Goal: Task Accomplishment & Management: Use online tool/utility

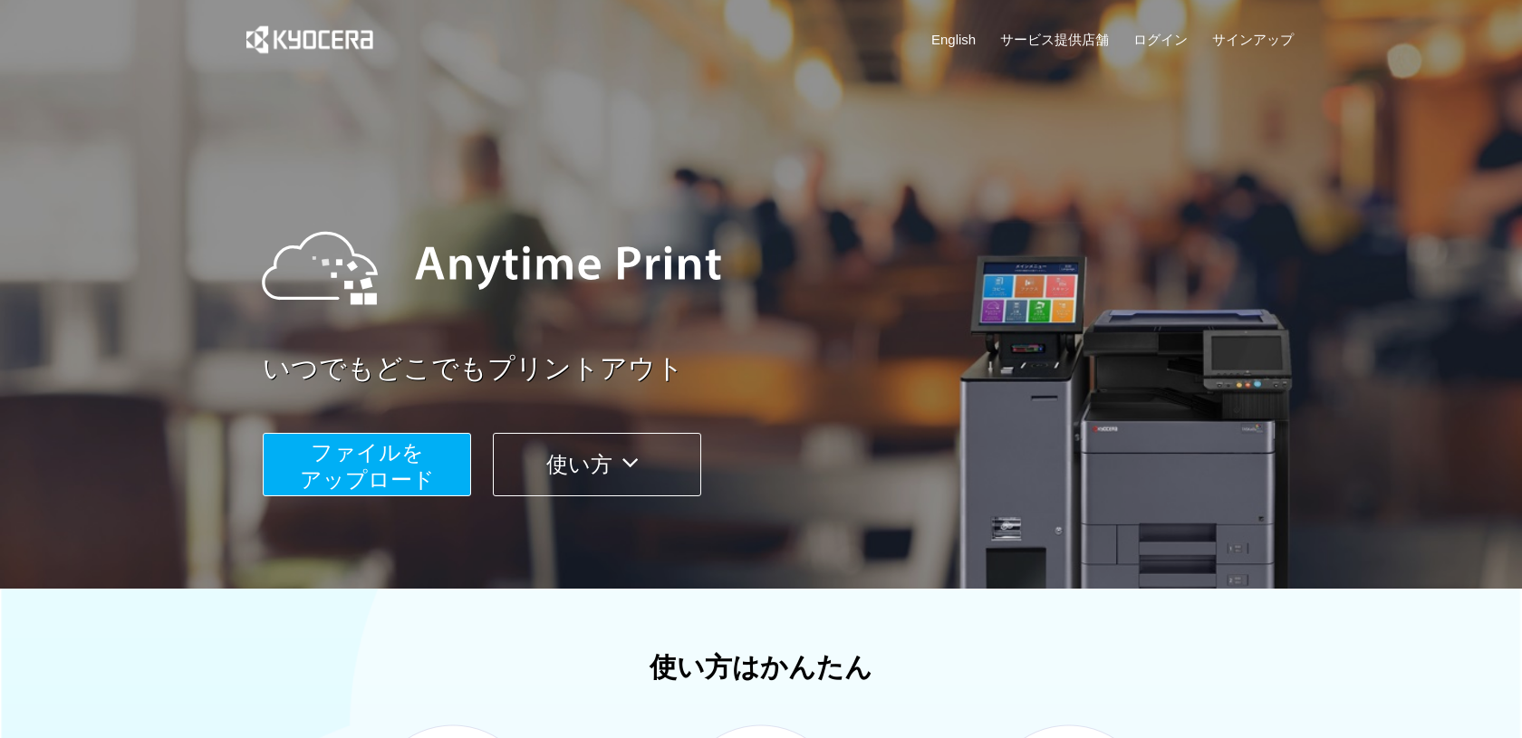
click at [975, 48] on link "English" at bounding box center [953, 39] width 44 height 19
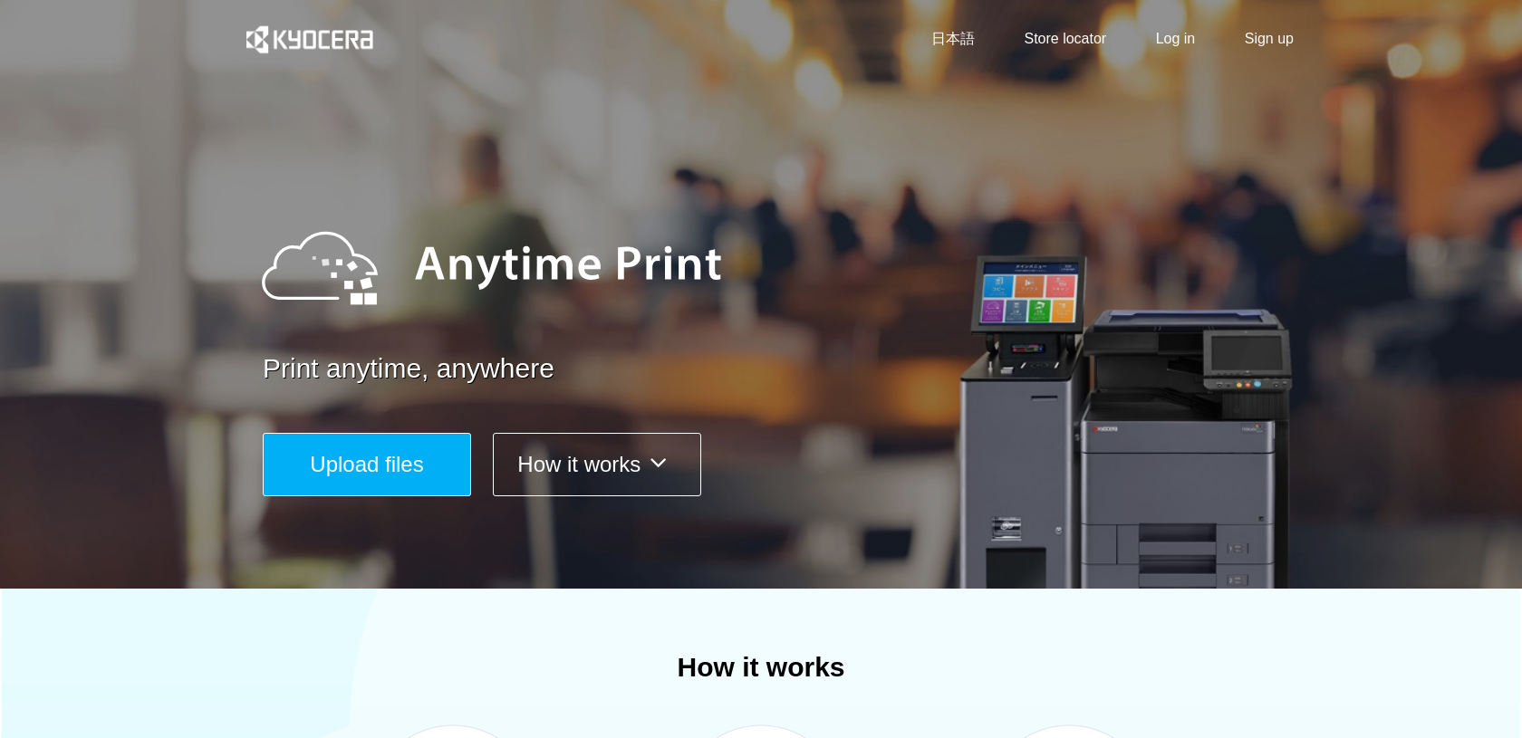
click at [335, 508] on div "Print anytime, anywhere Upload files How it works" at bounding box center [760, 341] width 1087 height 507
click at [329, 488] on button "Upload files" at bounding box center [367, 464] width 208 height 63
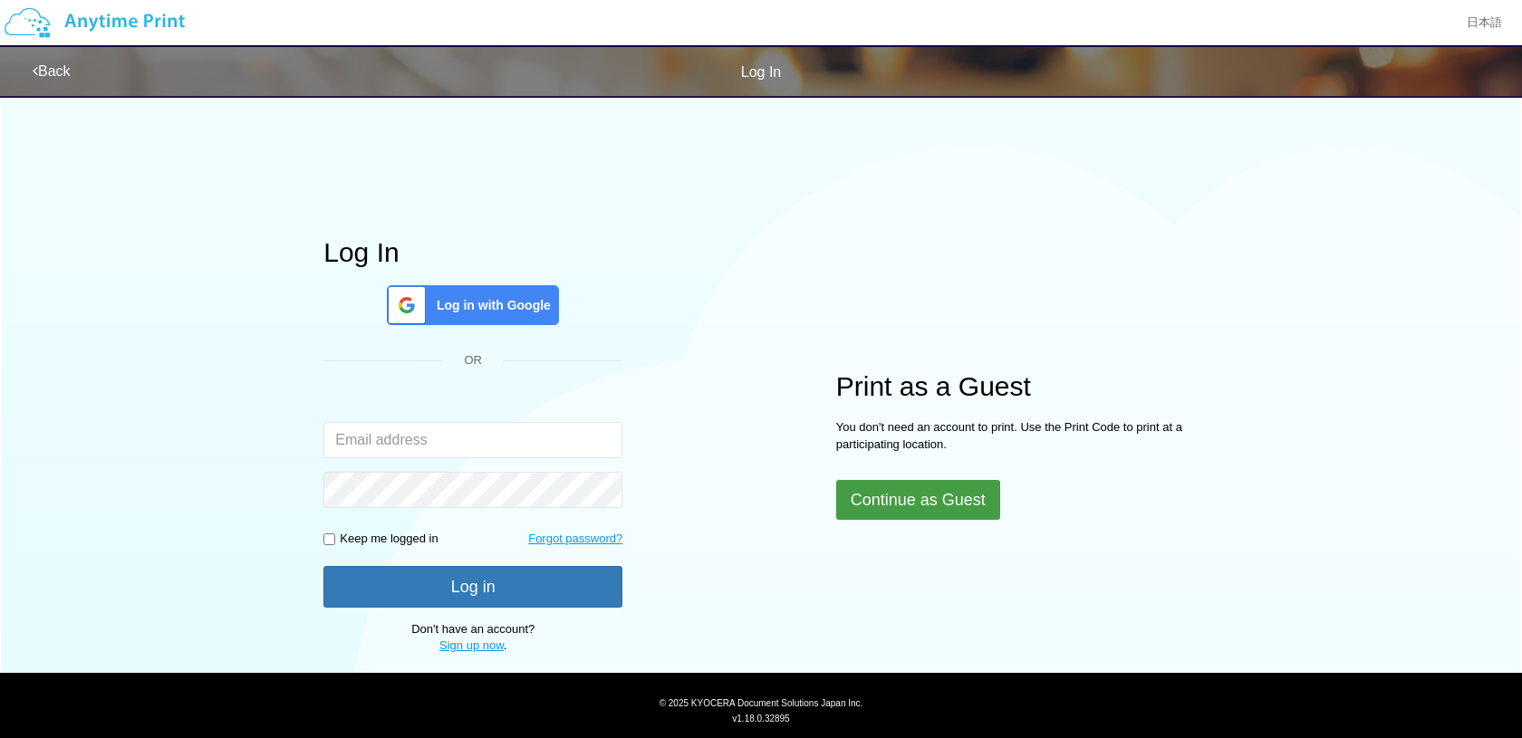
click at [870, 514] on button "Continue as Guest" at bounding box center [918, 500] width 164 height 40
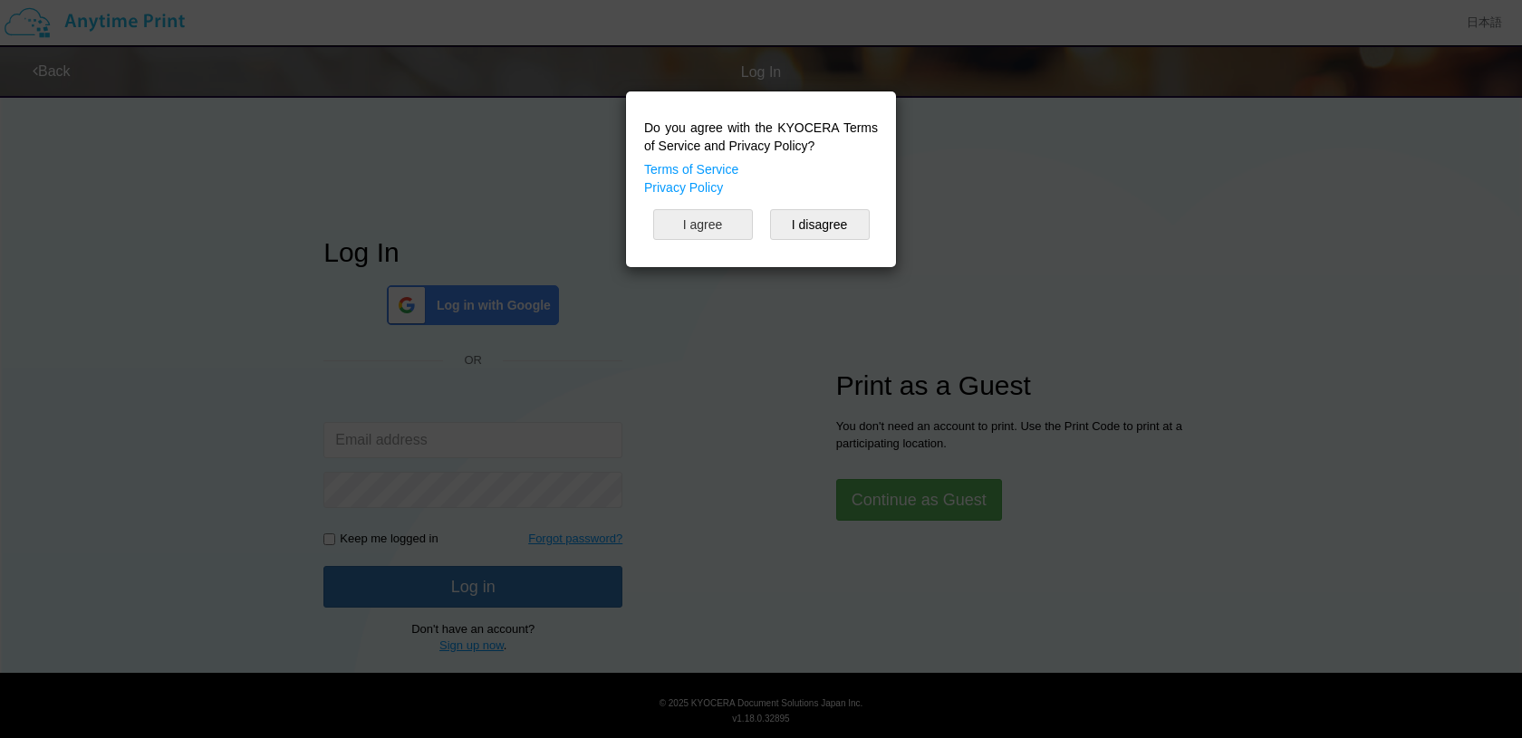
click at [722, 223] on button "I agree" at bounding box center [703, 224] width 100 height 31
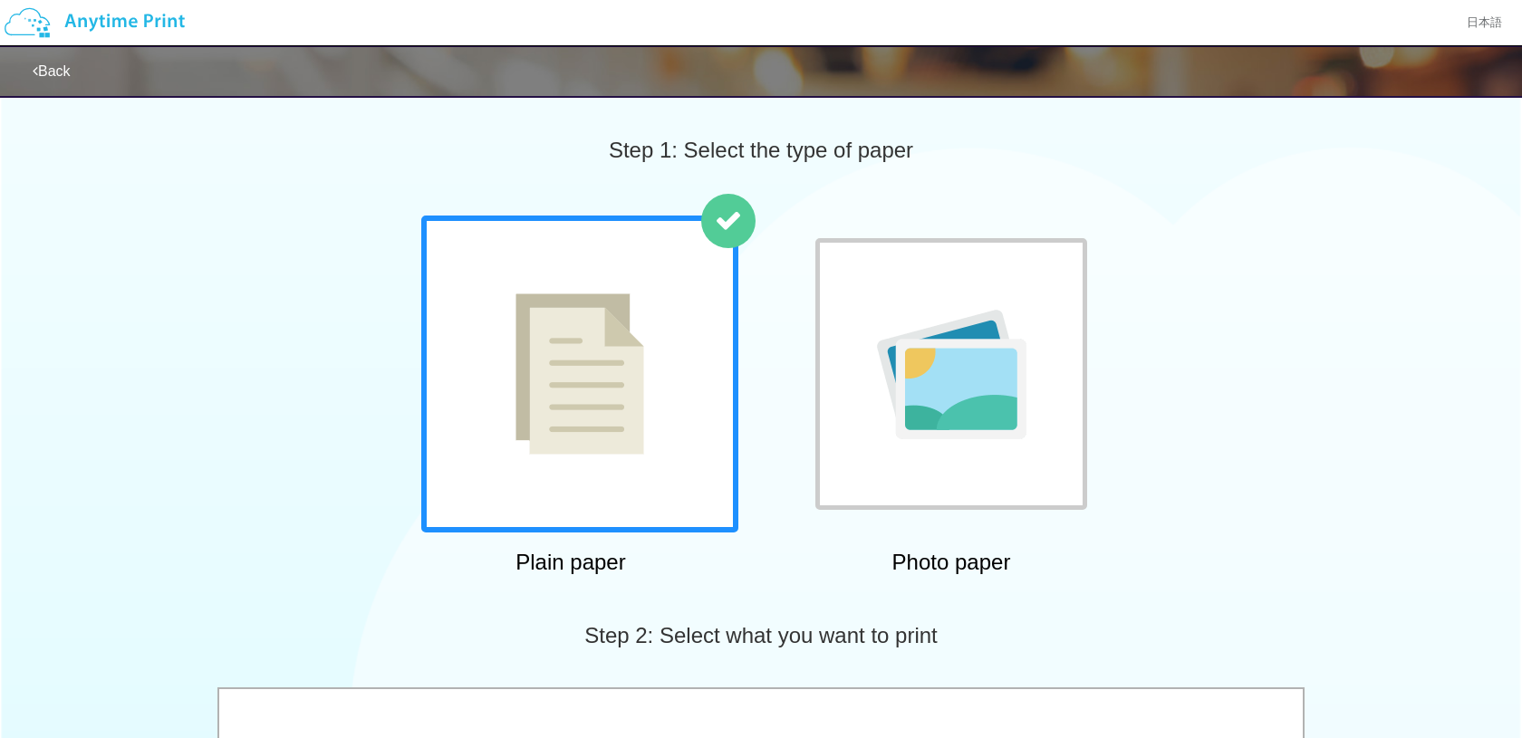
click at [685, 391] on div at bounding box center [579, 374] width 317 height 317
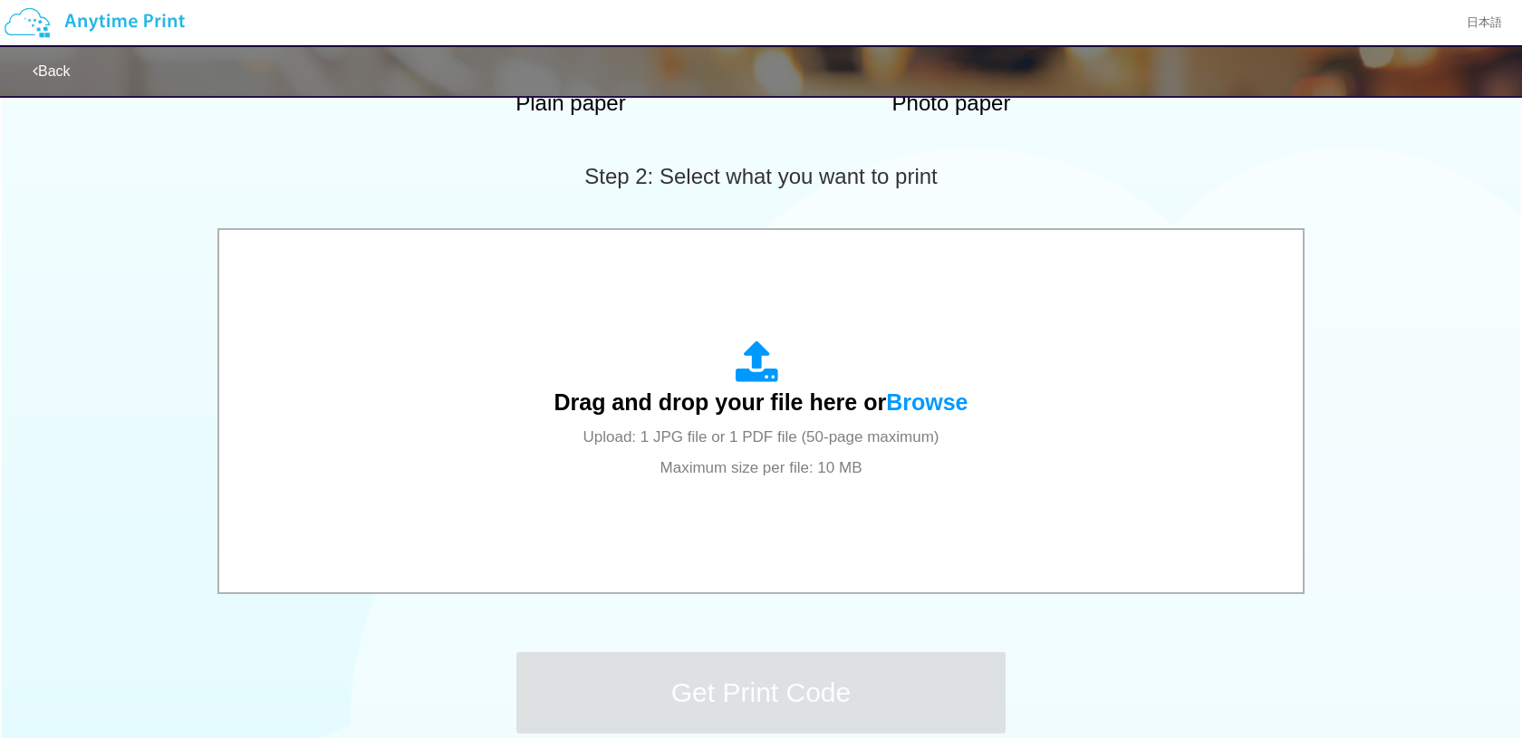
scroll to position [460, 0]
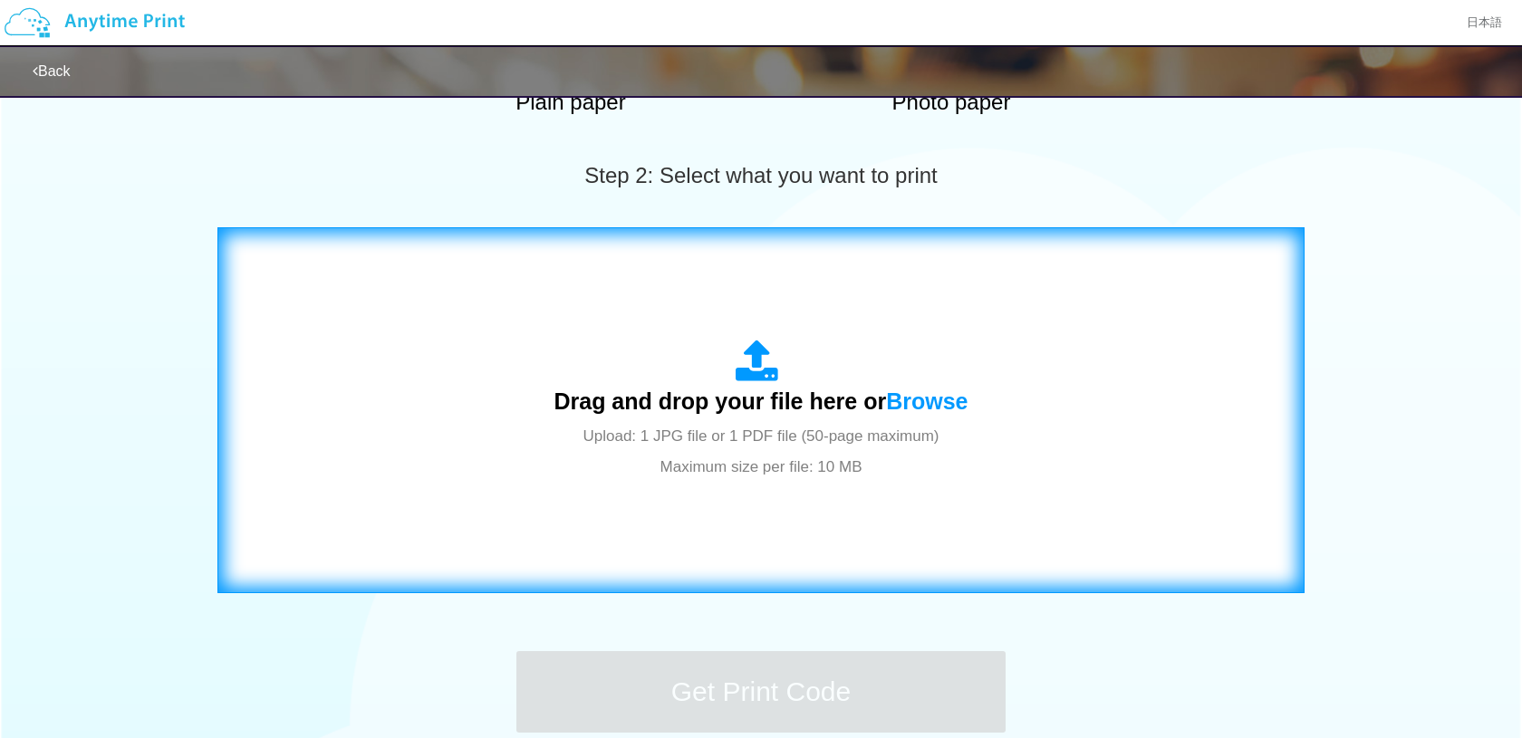
click at [750, 544] on div "Drag and drop your file here or Browse Upload: 1 JPG file or 1 PDF file (50-pag…" at bounding box center [760, 410] width 1049 height 328
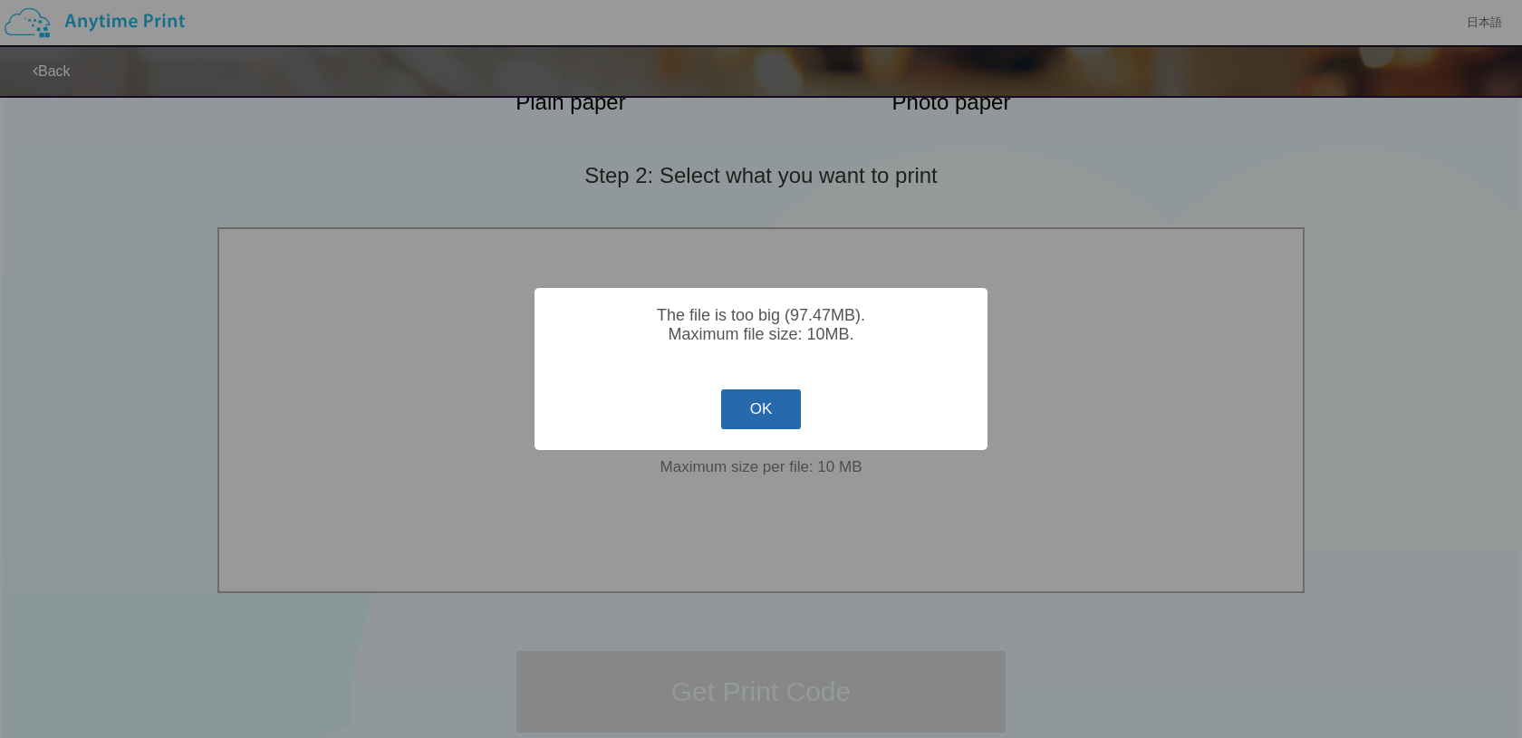
click at [767, 422] on button "OK" at bounding box center [761, 409] width 81 height 40
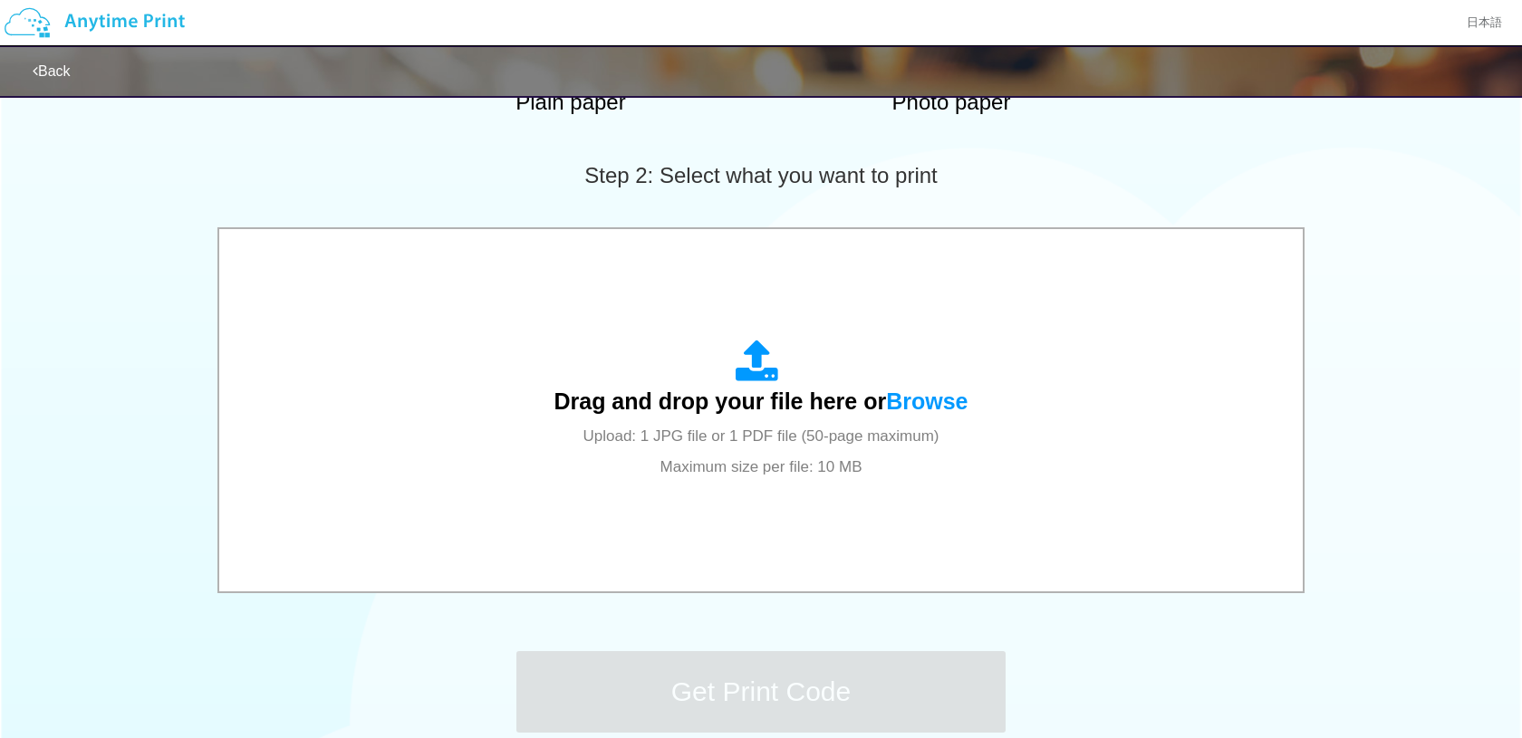
click at [767, 422] on div "Drag and drop your file here or Browse Upload: 1 JPG file or 1 PDF file (50-pag…" at bounding box center [760, 410] width 414 height 141
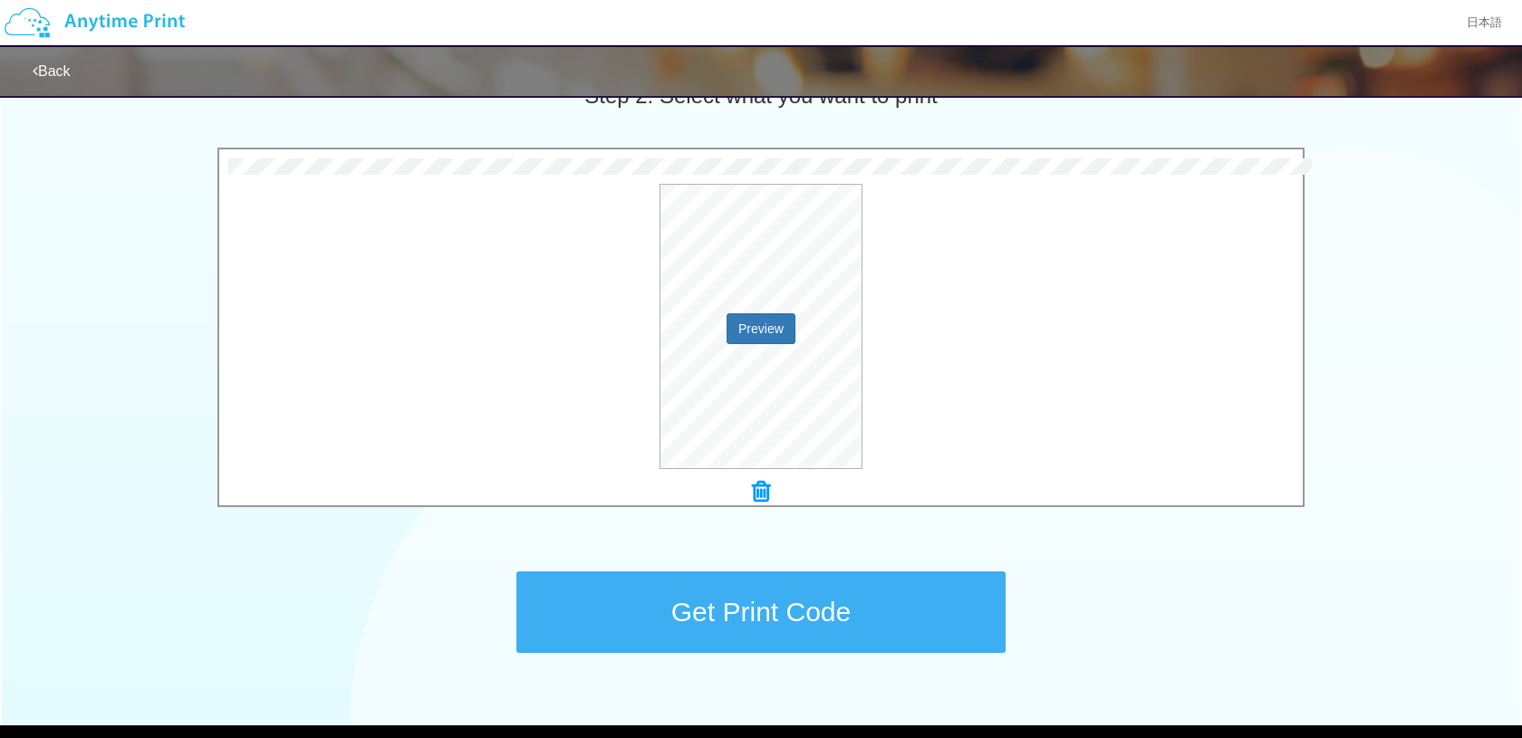
scroll to position [541, 0]
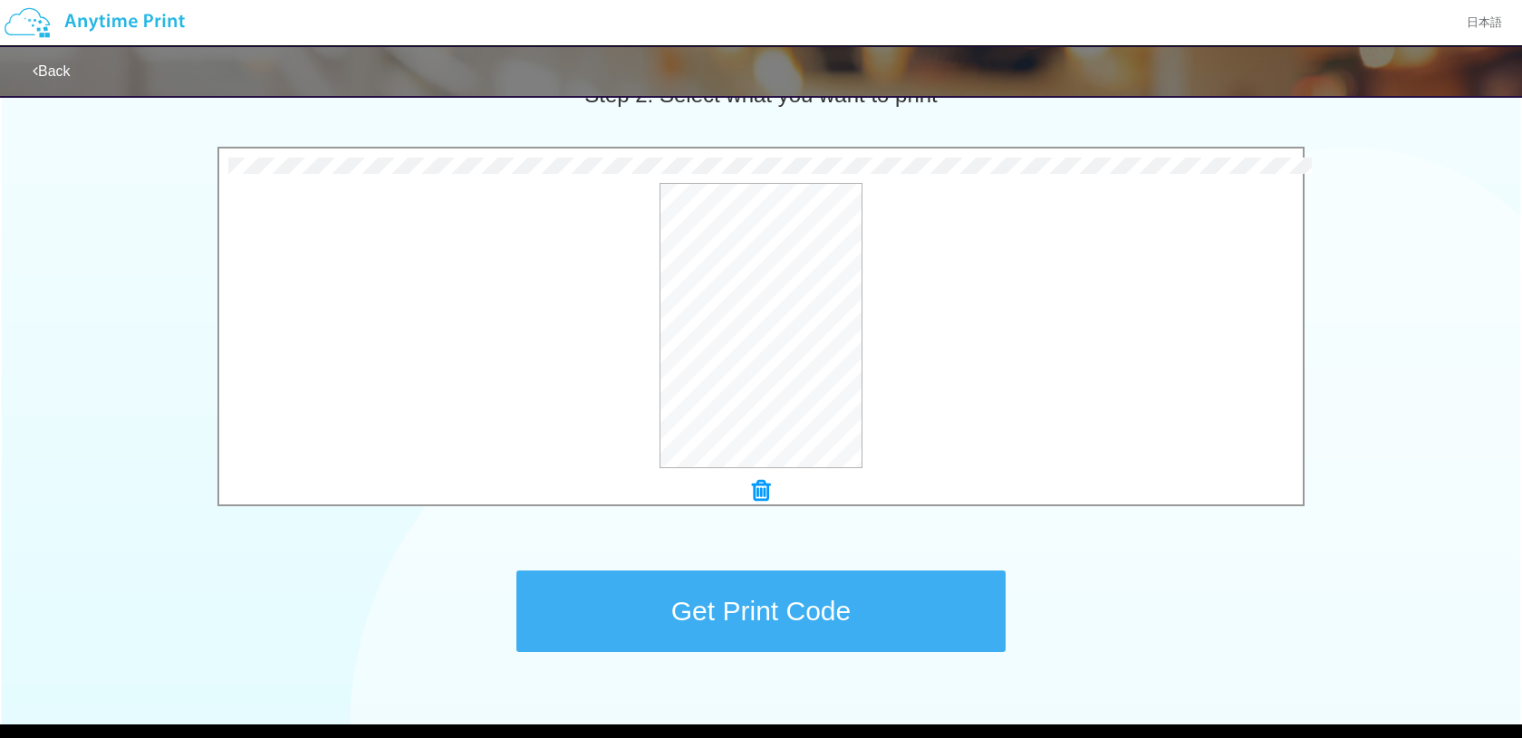
click at [886, 612] on button "Get Print Code" at bounding box center [760, 612] width 489 height 82
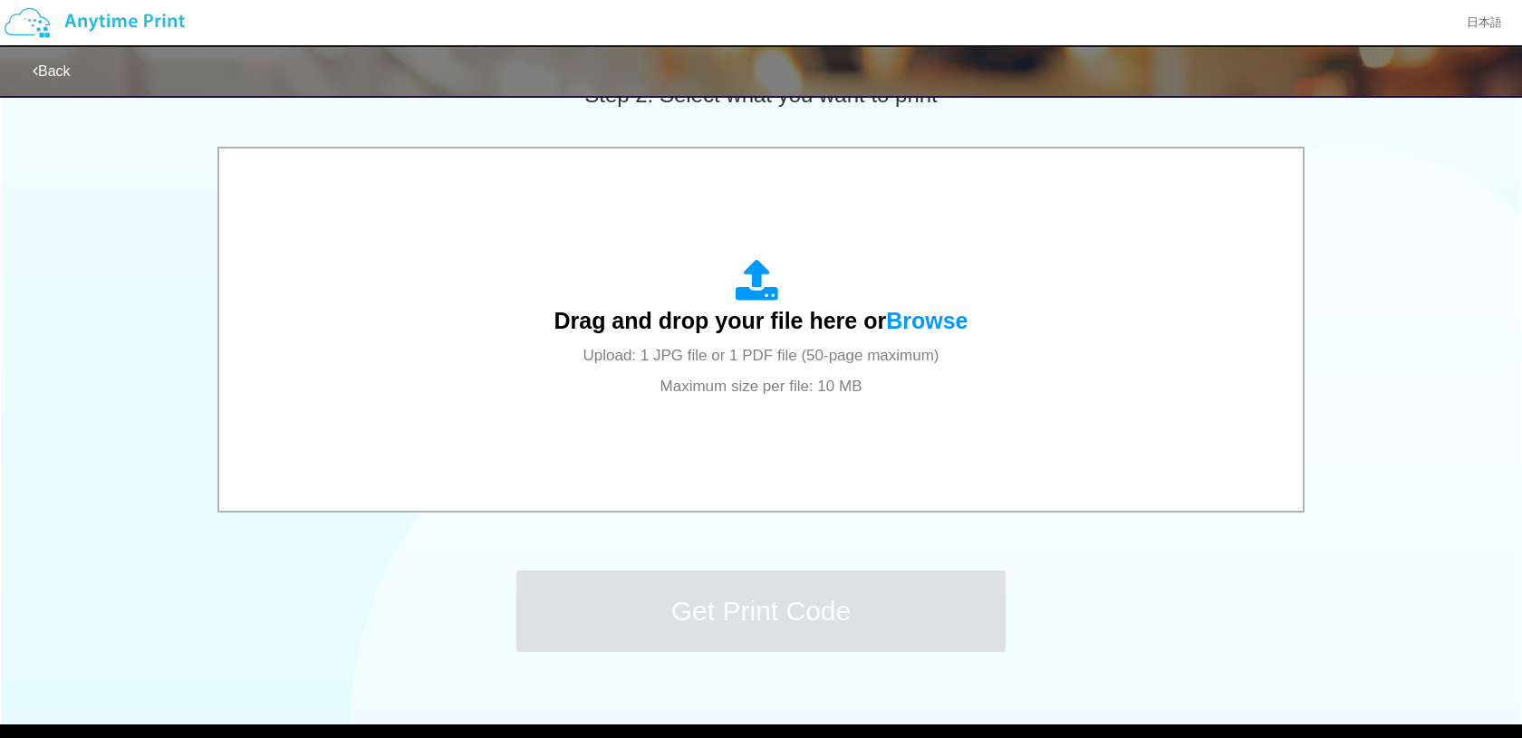
scroll to position [0, 0]
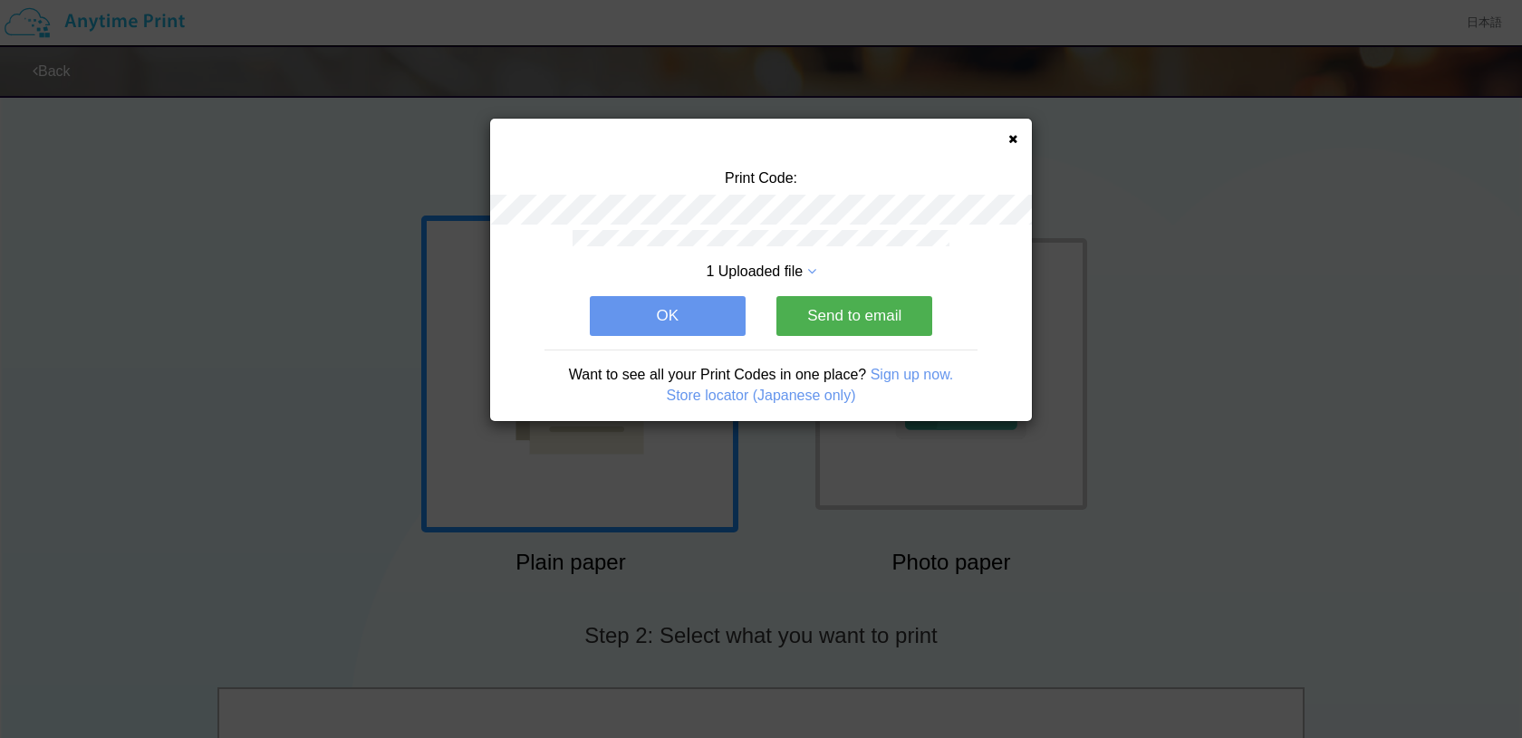
click at [721, 313] on button "OK" at bounding box center [668, 316] width 156 height 40
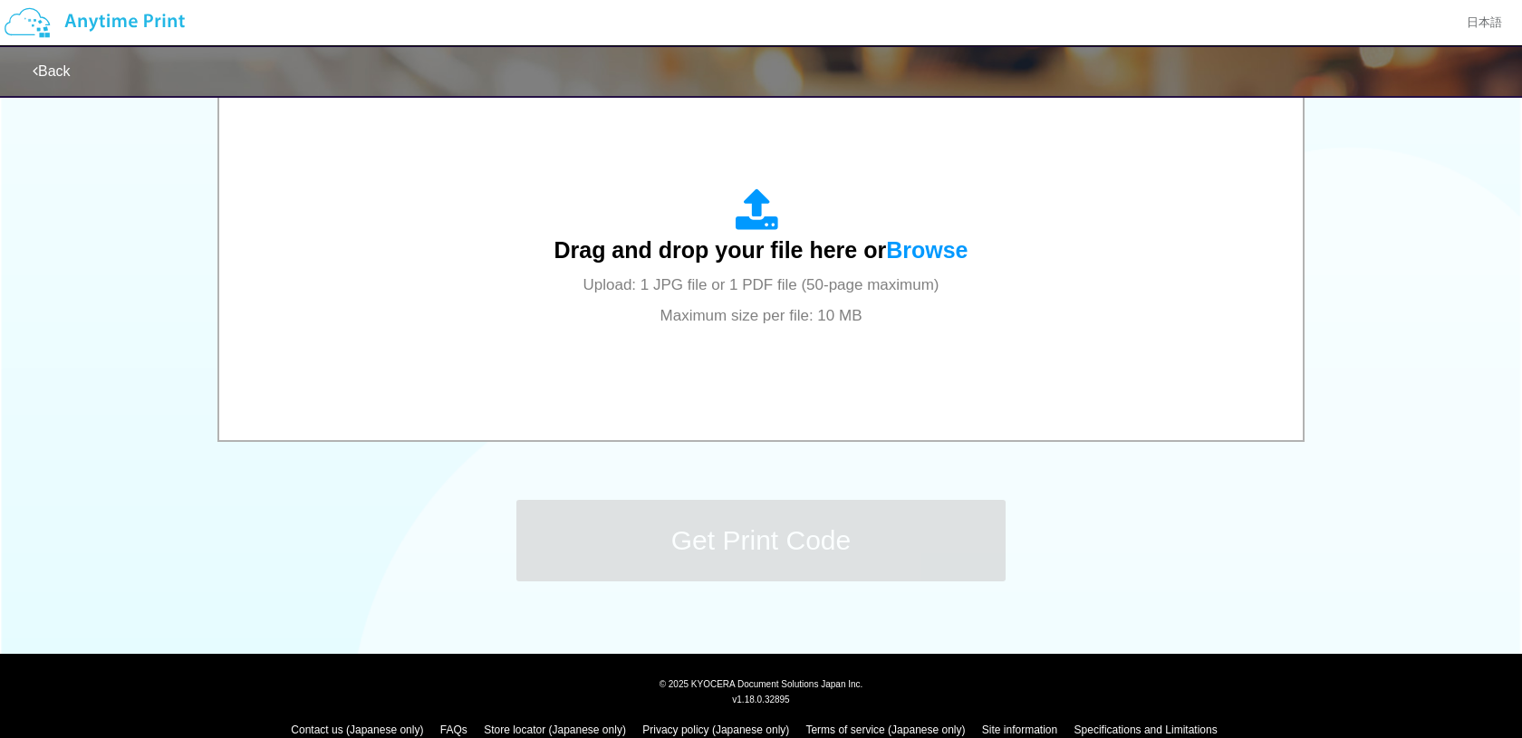
scroll to position [639, 0]
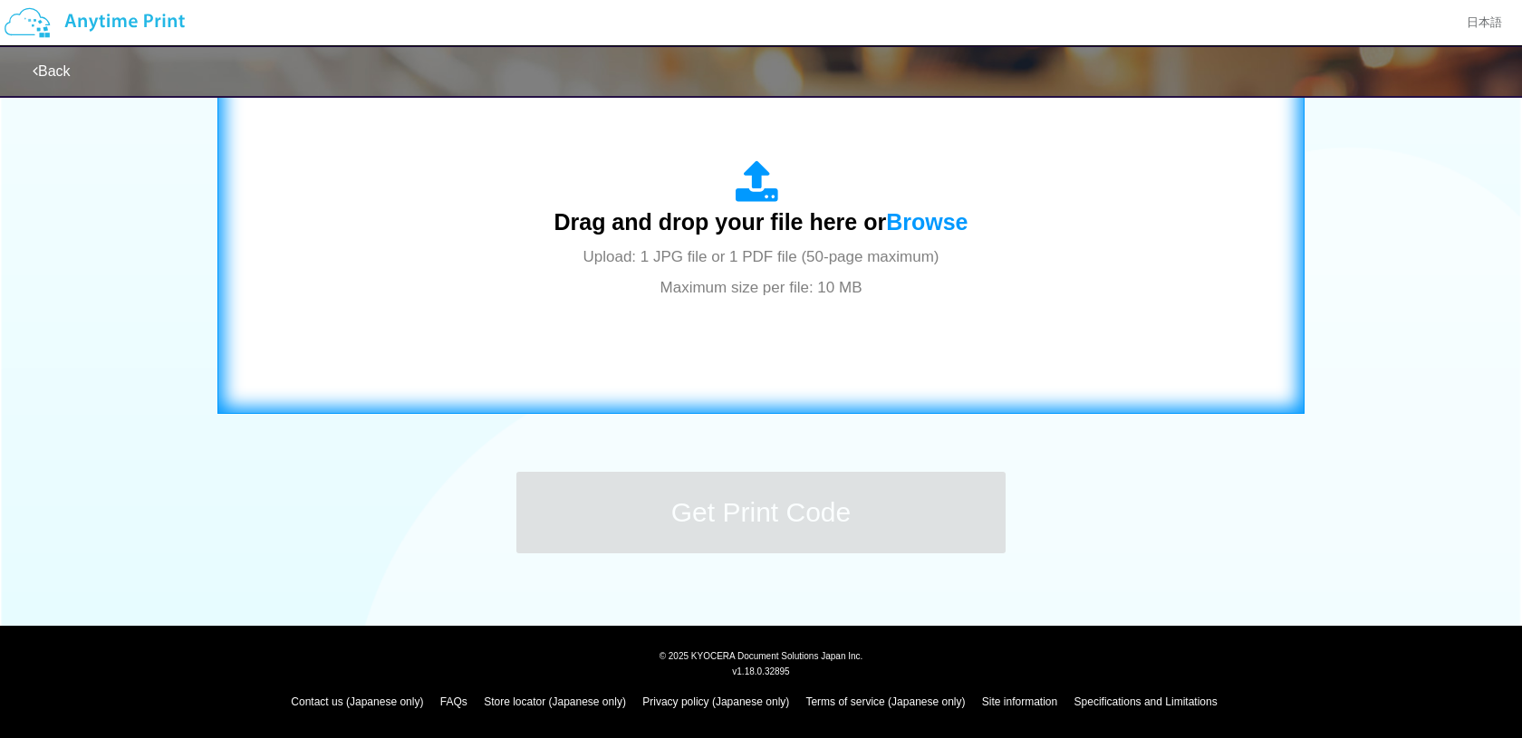
click at [776, 276] on div "Drag and drop your file here or Browse Upload: 1 JPG file or 1 PDF file (50-pag…" at bounding box center [760, 230] width 414 height 141
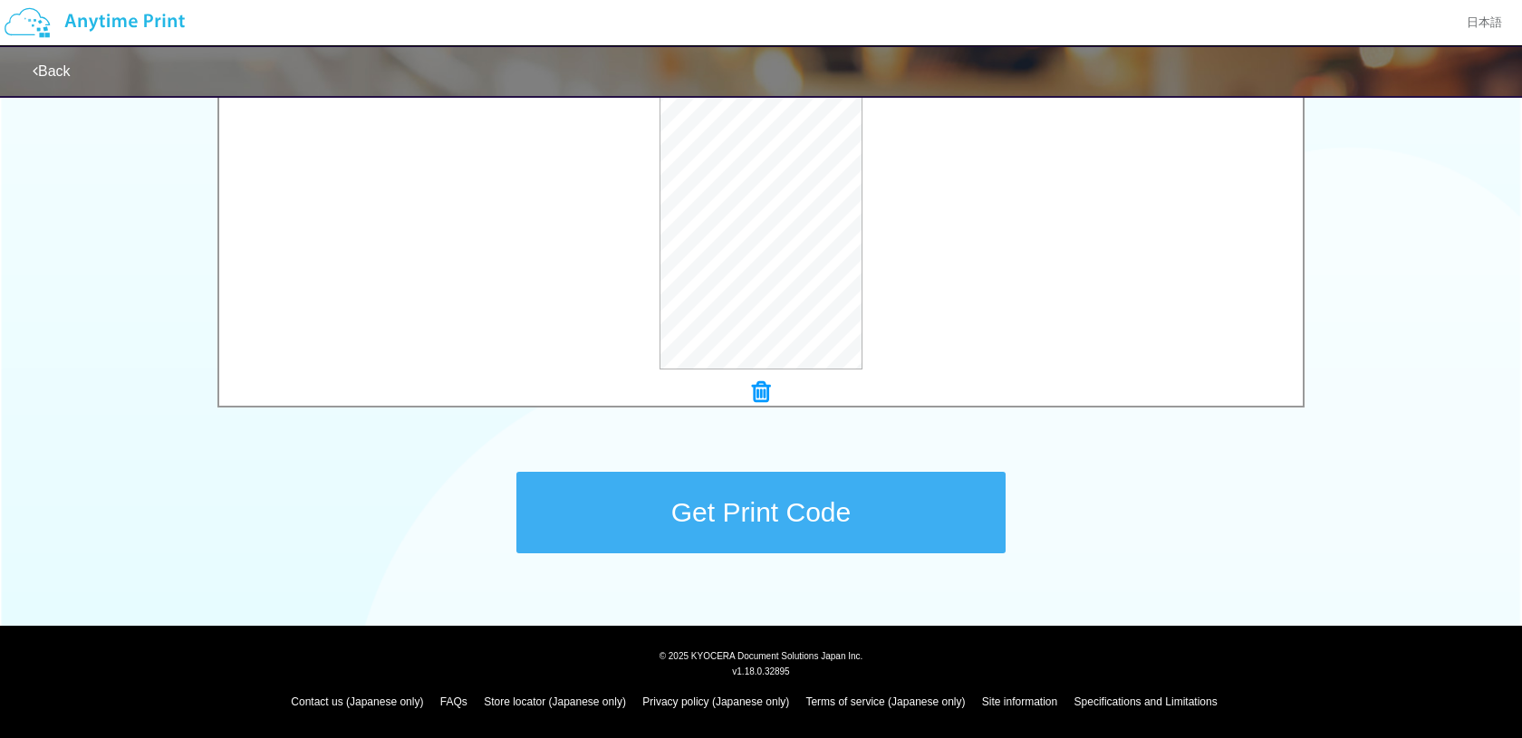
click at [926, 511] on button "Get Print Code" at bounding box center [760, 513] width 489 height 82
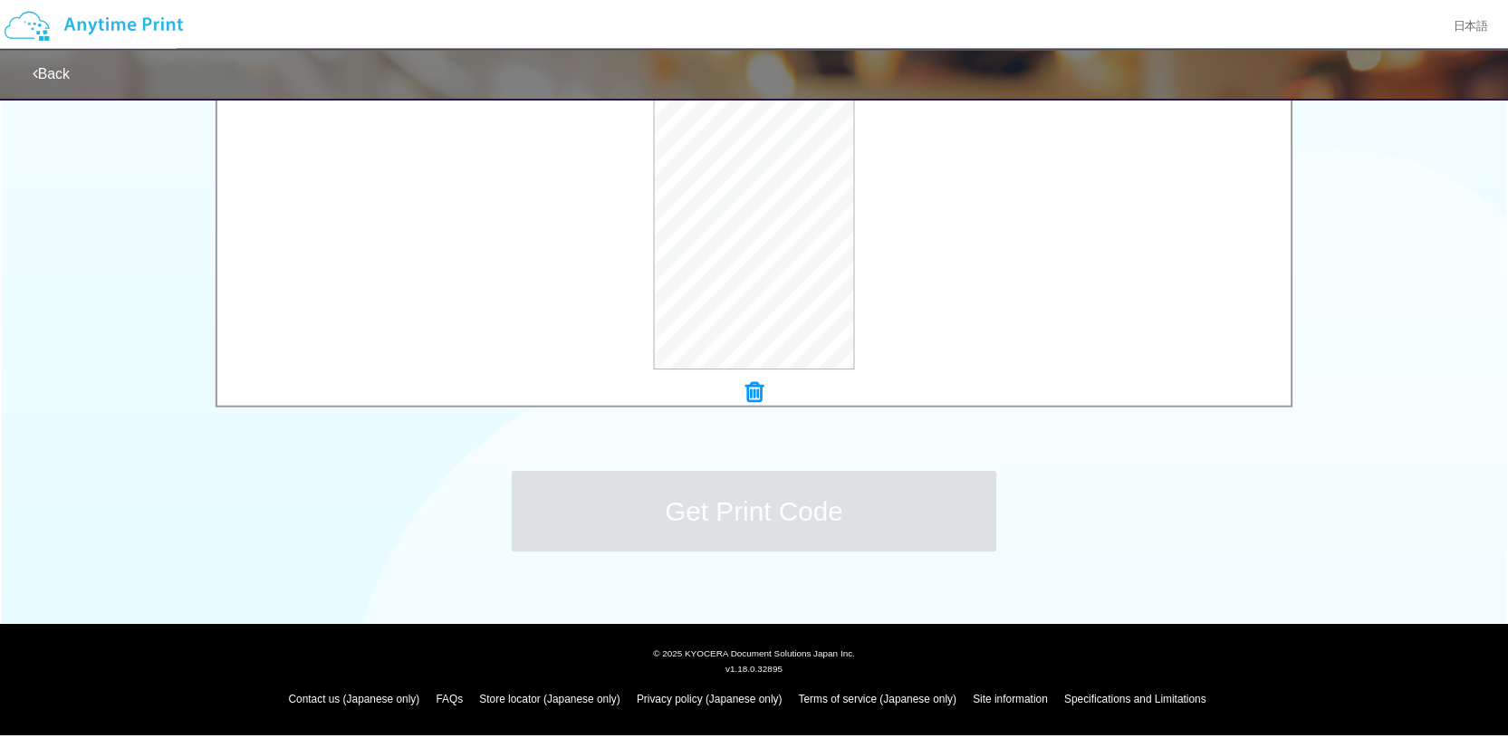
scroll to position [0, 0]
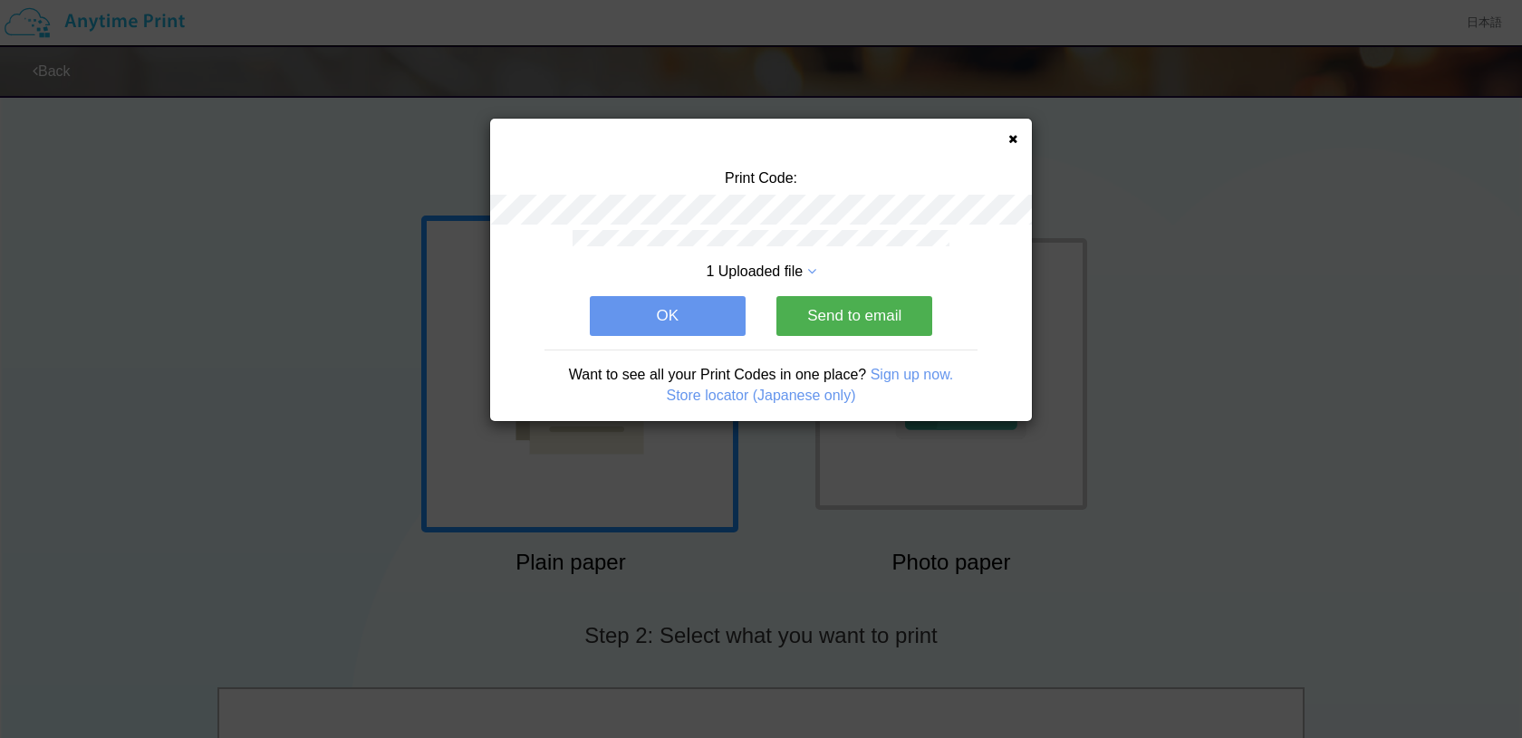
click at [719, 317] on button "OK" at bounding box center [668, 316] width 156 height 40
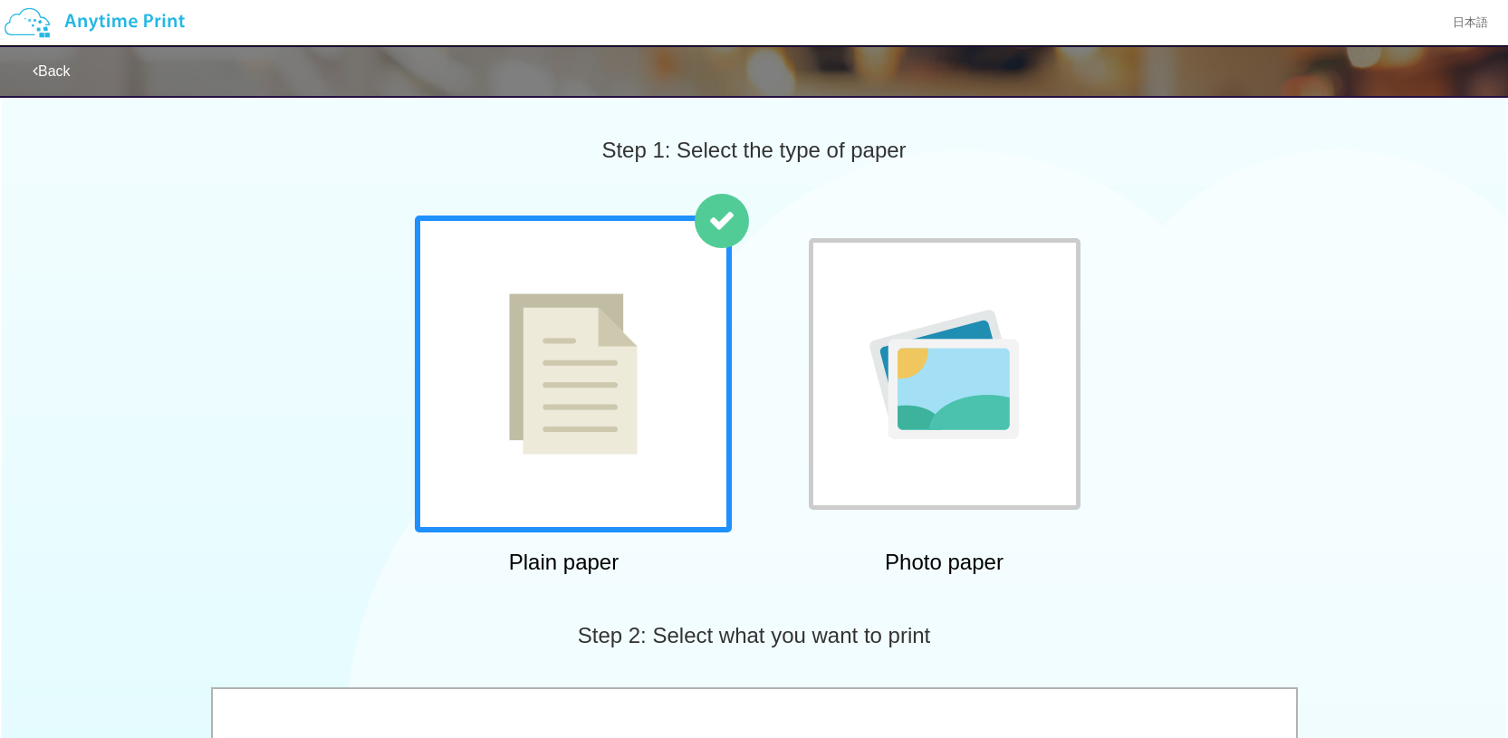
click at [668, 458] on div at bounding box center [573, 374] width 317 height 317
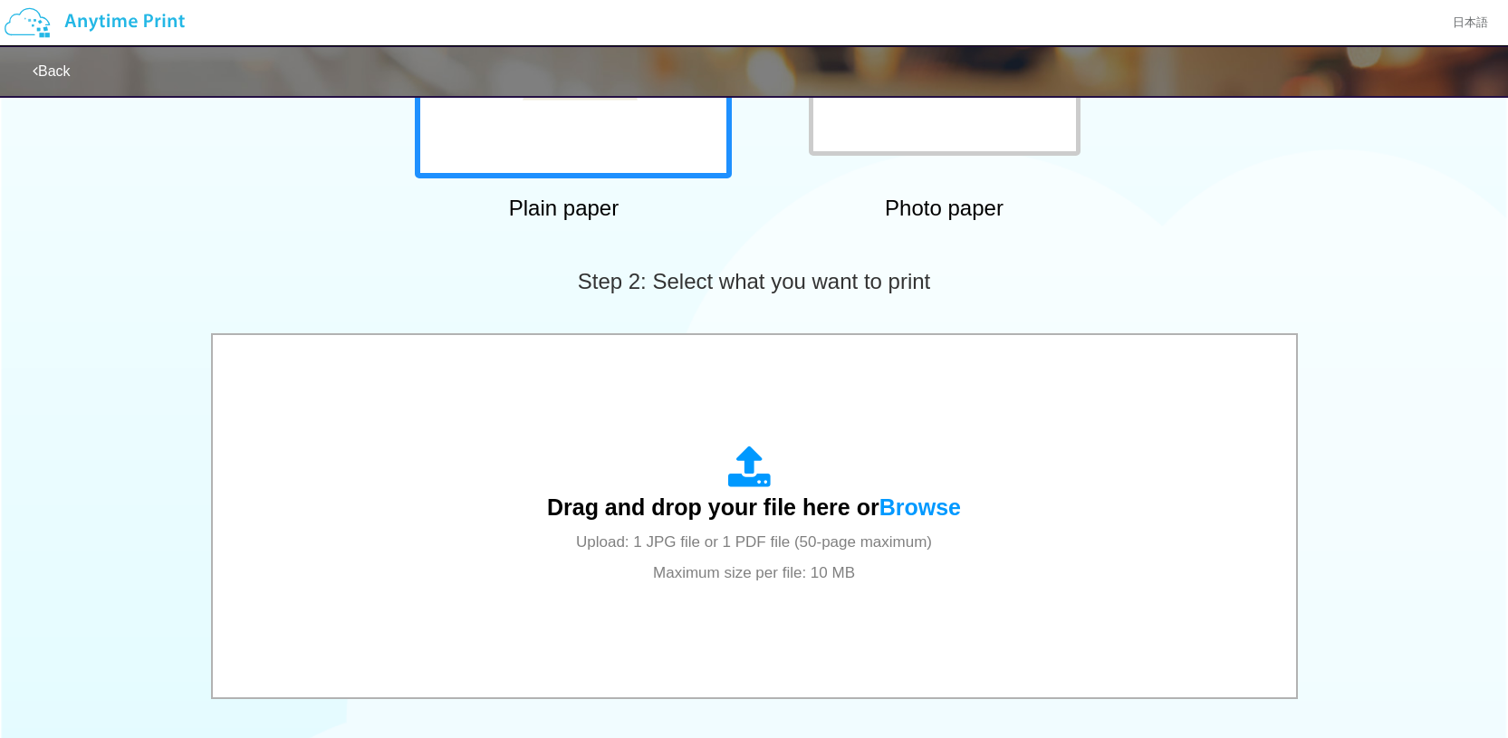
scroll to position [355, 0]
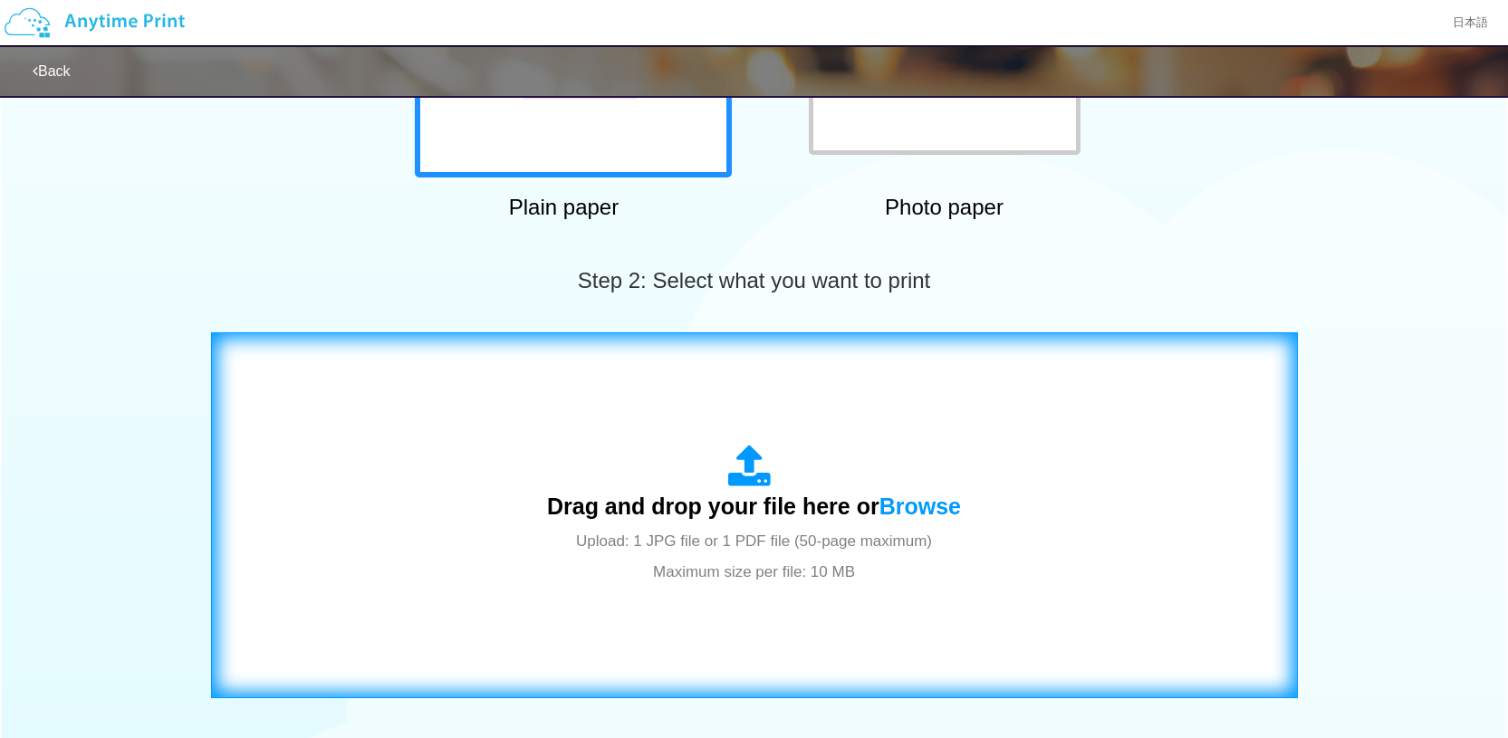
click at [761, 497] on span "Drag and drop your file here or Browse" at bounding box center [754, 506] width 414 height 25
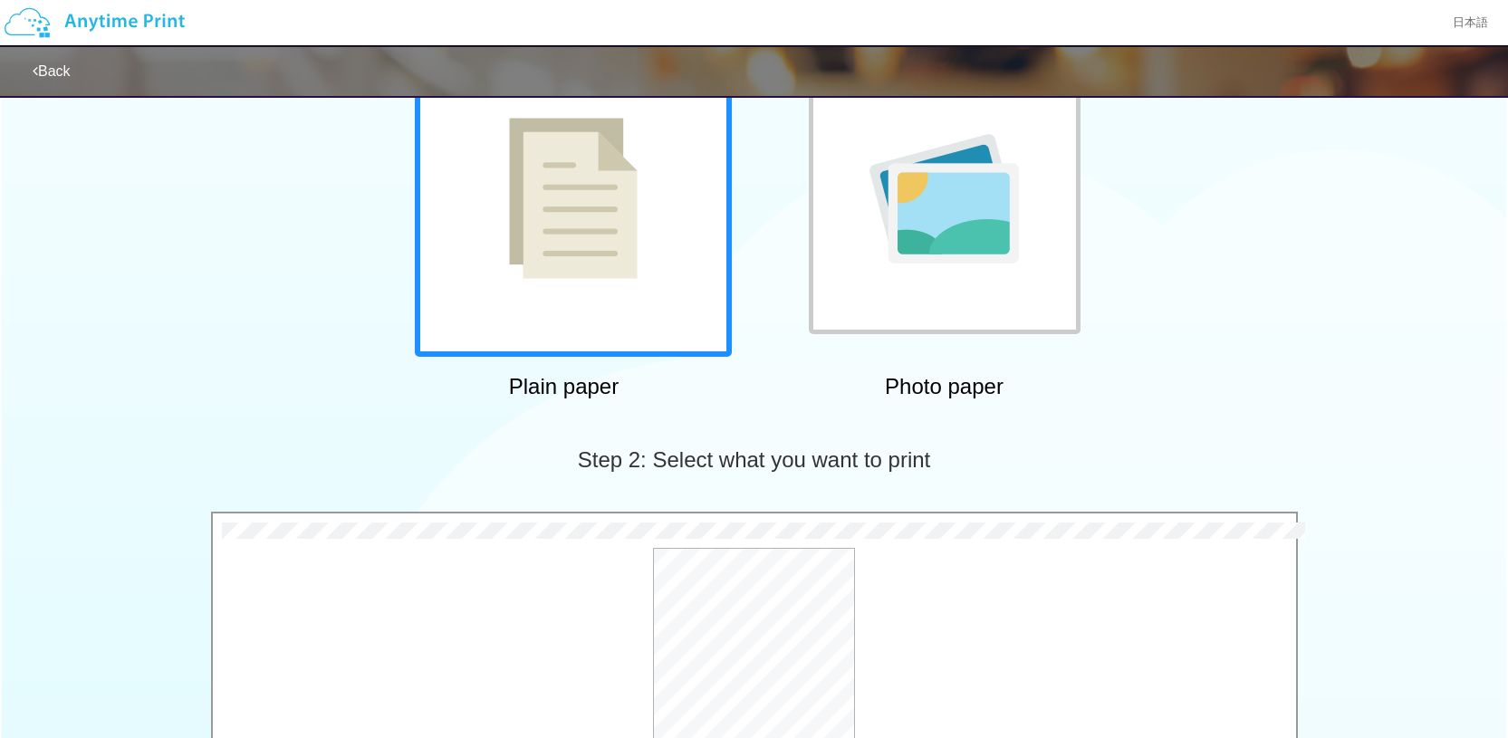
scroll to position [639, 0]
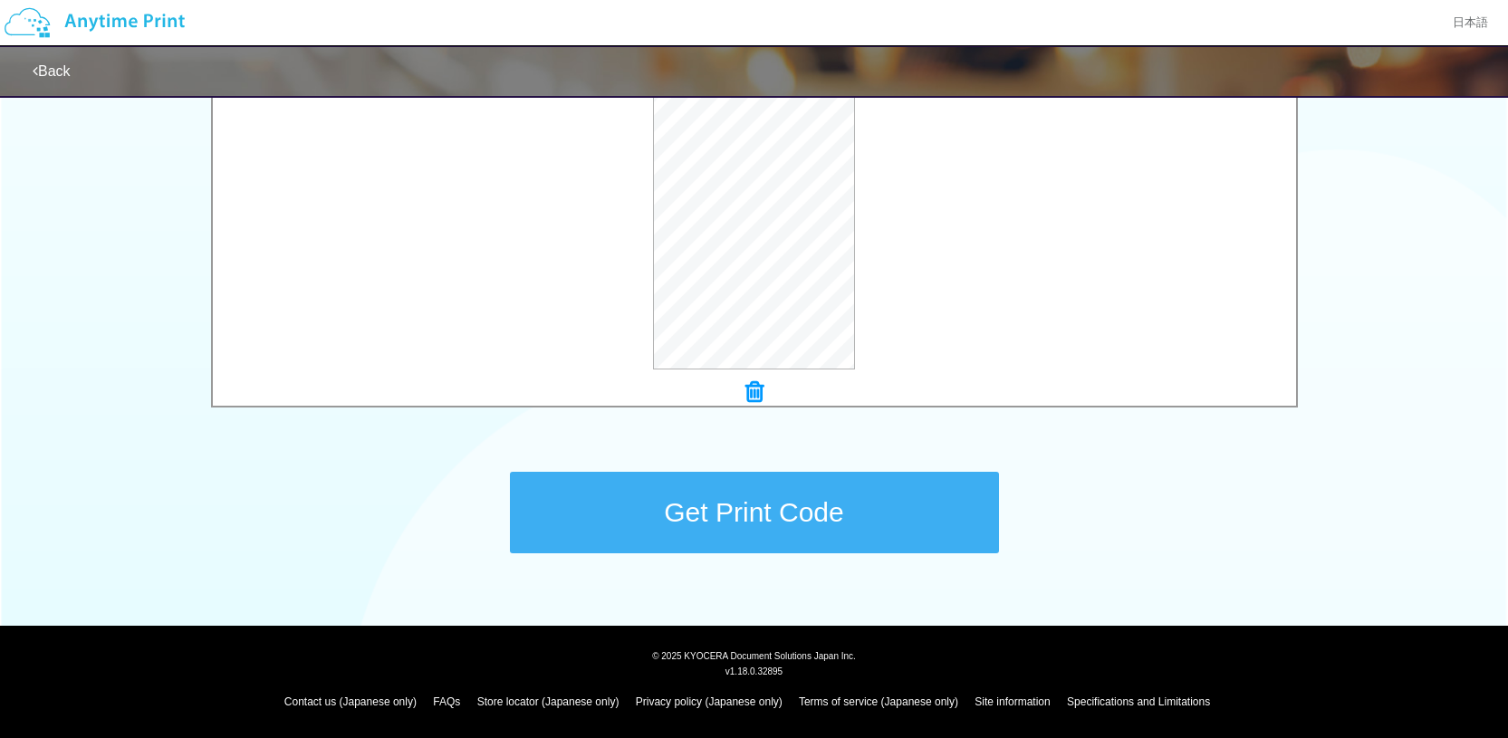
click at [868, 494] on button "Get Print Code" at bounding box center [754, 513] width 489 height 82
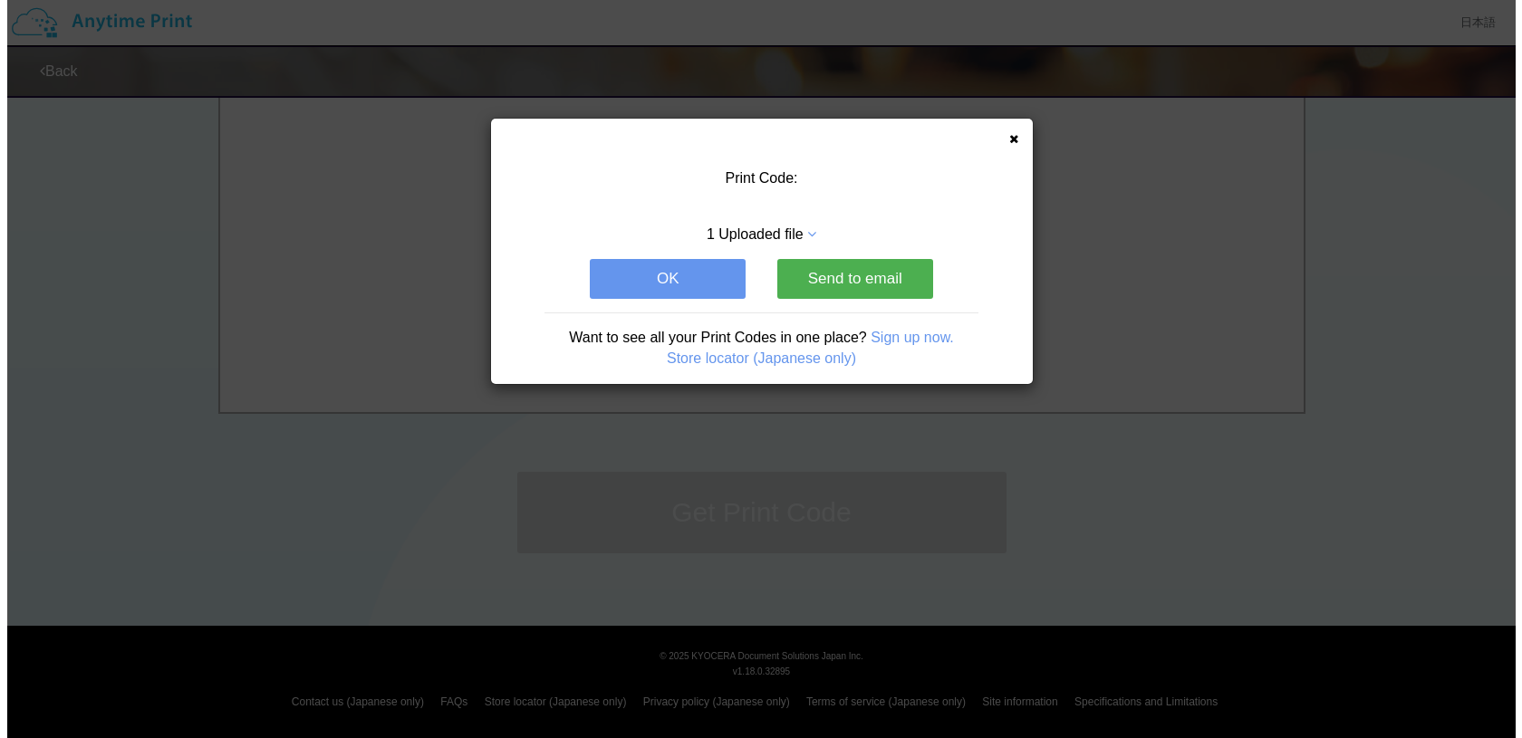
scroll to position [0, 0]
